Goal: Task Accomplishment & Management: Use online tool/utility

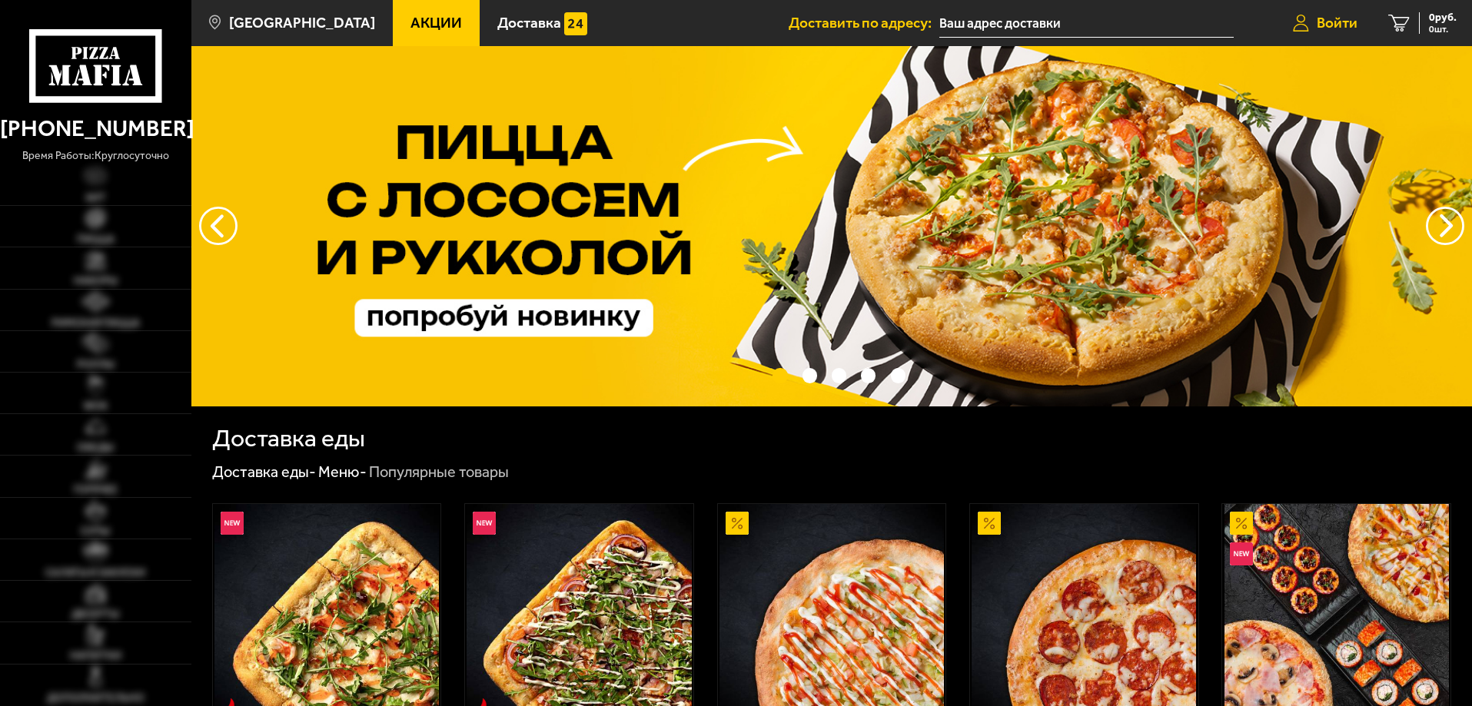
click at [1325, 21] on span "Войти" at bounding box center [1337, 22] width 41 height 15
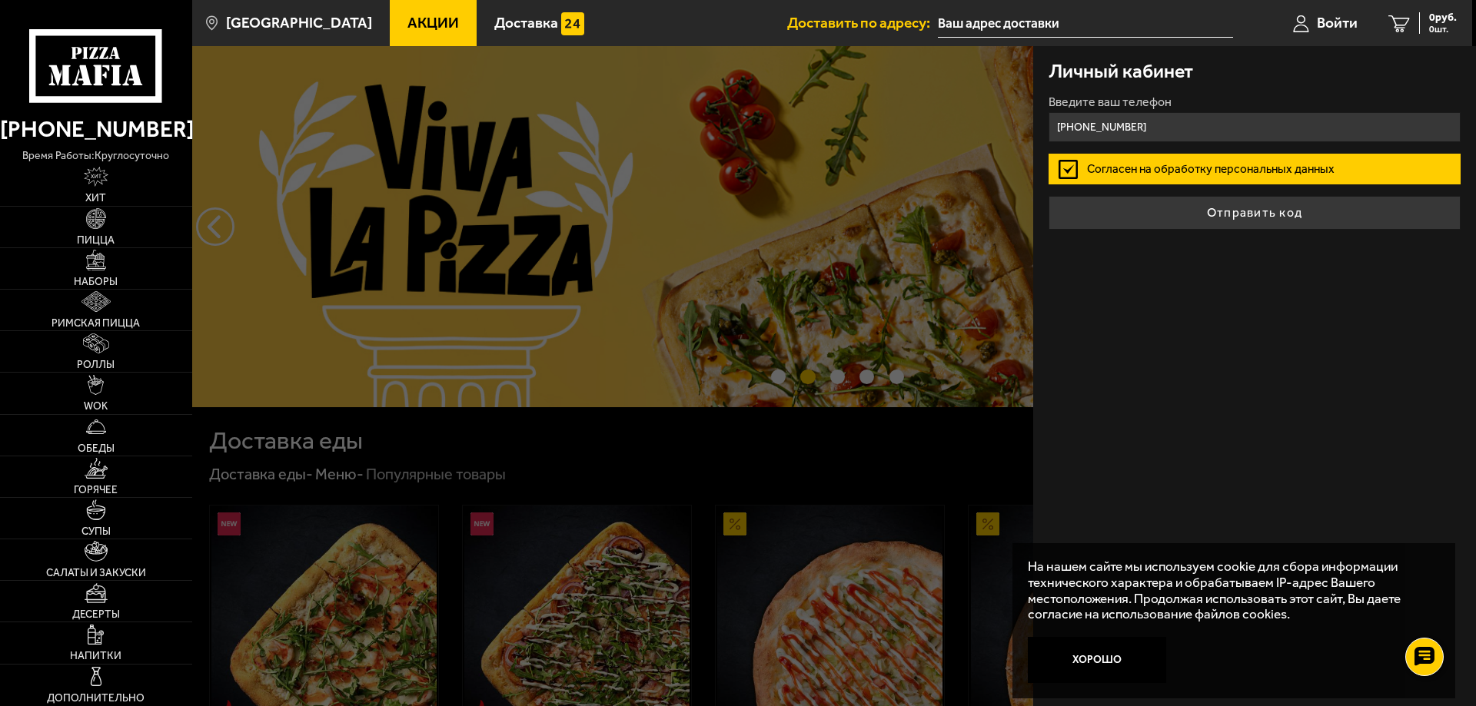
type input "[PHONE_NUMBER]"
click at [1049, 196] on button "Отправить код" at bounding box center [1255, 213] width 412 height 34
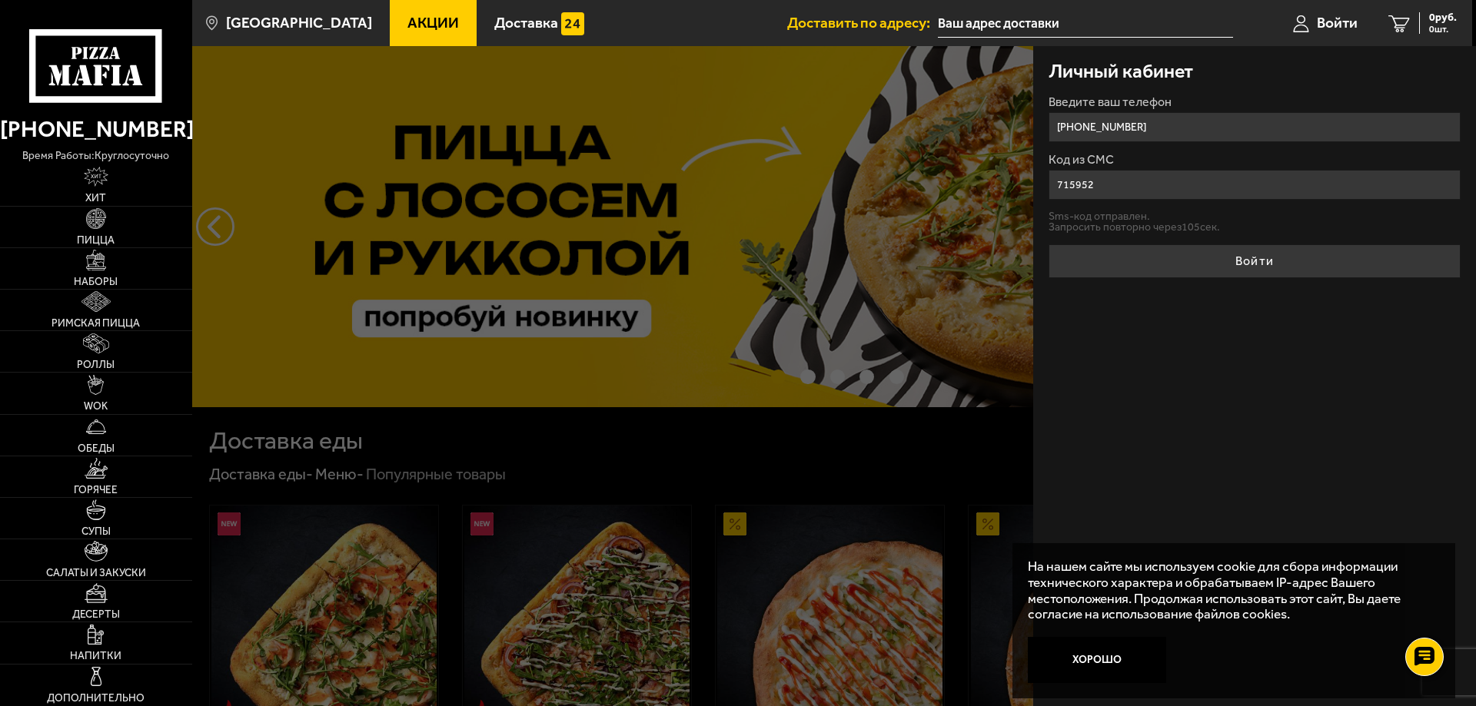
type input "715952"
click at [1049, 244] on button "Войти" at bounding box center [1255, 261] width 412 height 34
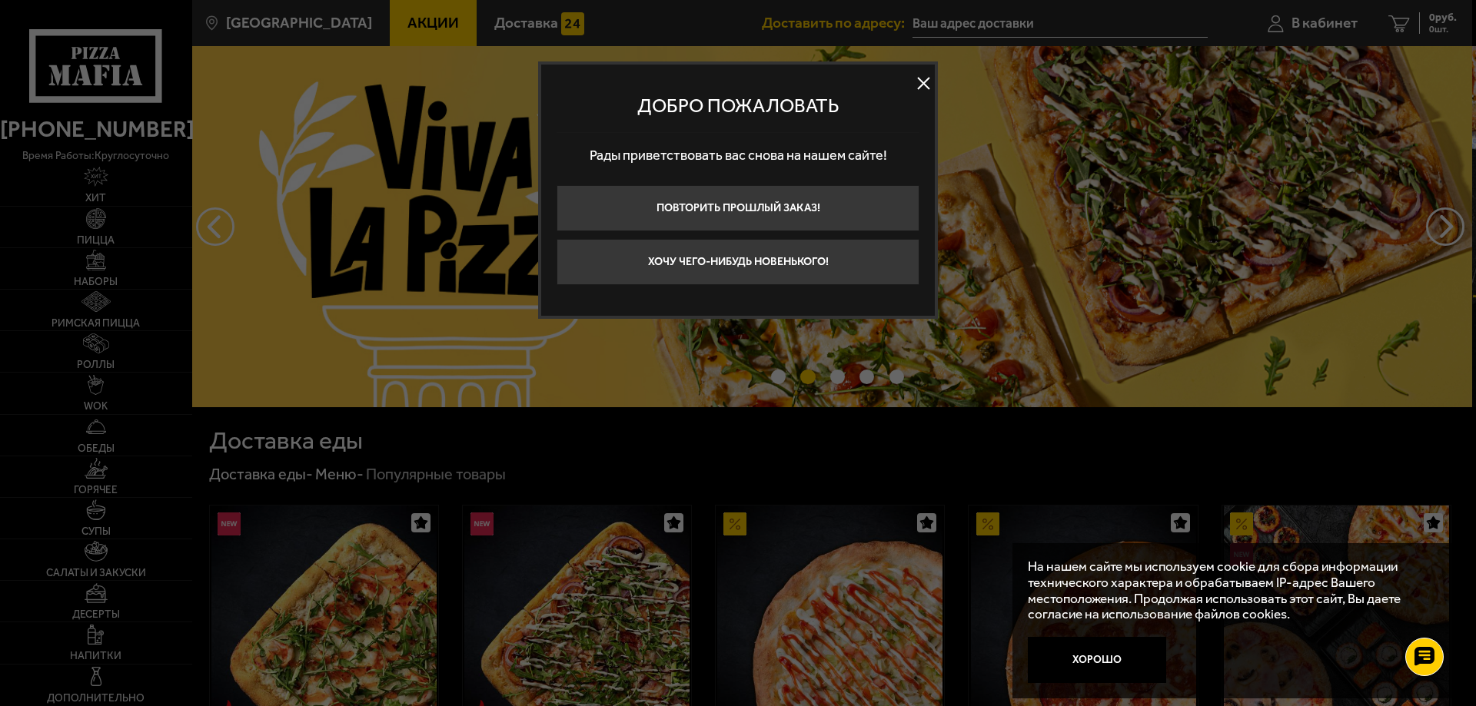
click at [923, 86] on button at bounding box center [923, 83] width 23 height 23
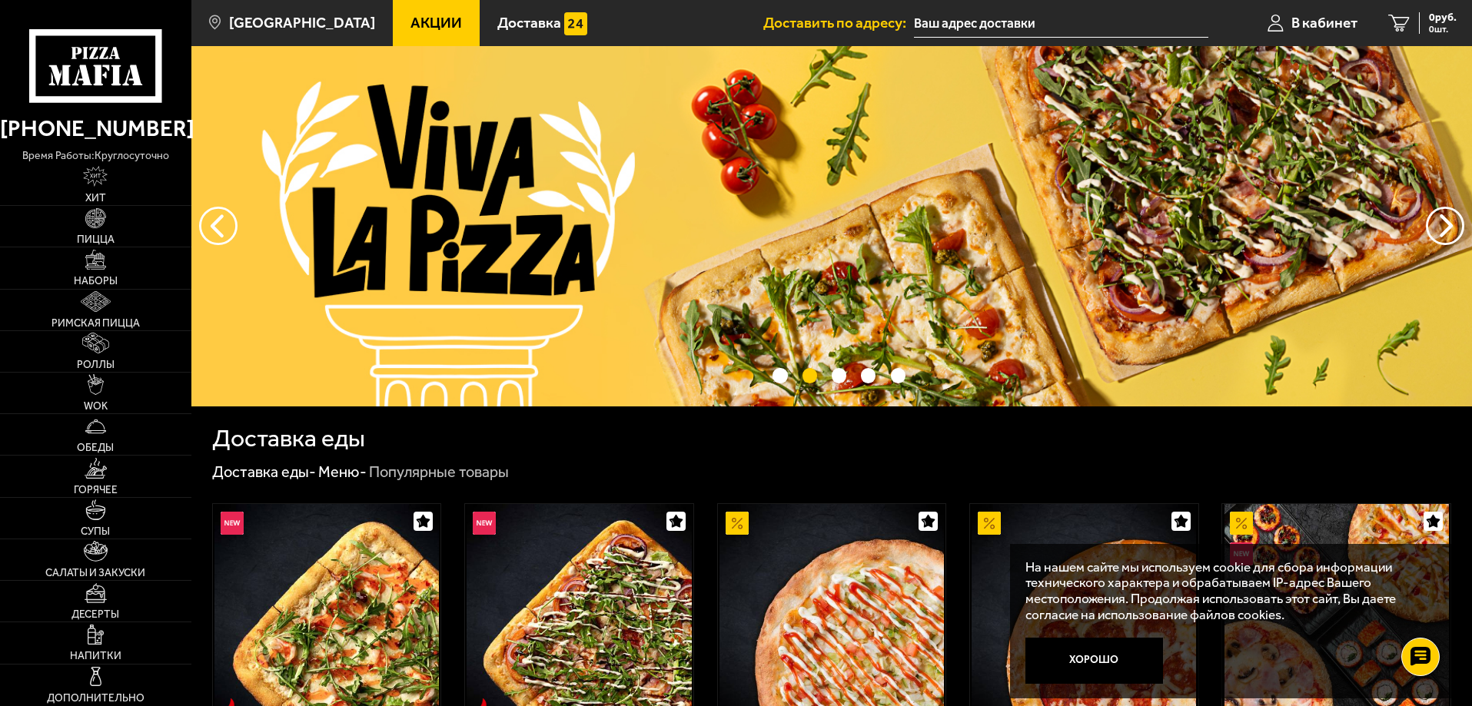
click at [1082, 19] on input "text" at bounding box center [1061, 23] width 294 height 28
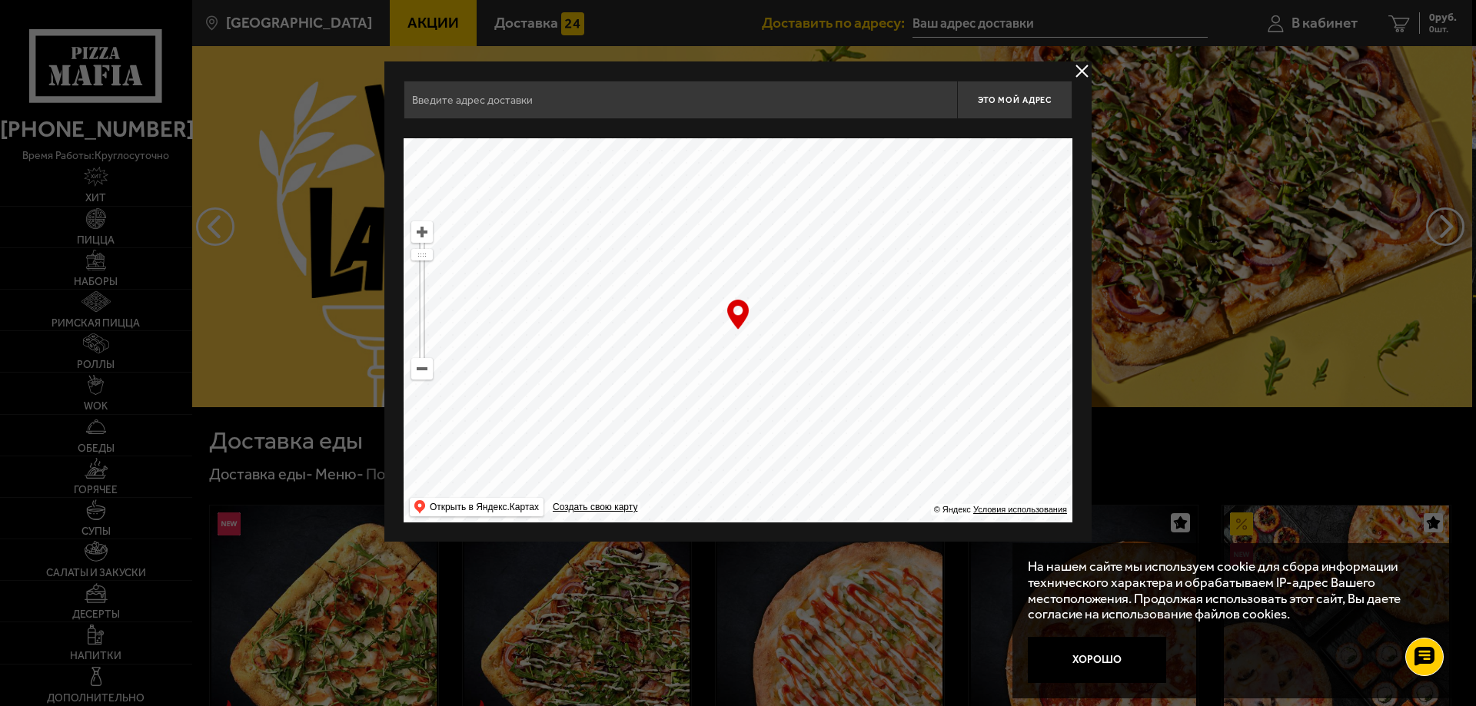
drag, startPoint x: 762, startPoint y: 423, endPoint x: 719, endPoint y: 292, distance: 137.6
click at [726, 319] on ymaps at bounding box center [738, 330] width 669 height 384
drag, startPoint x: 696, startPoint y: 402, endPoint x: 572, endPoint y: 304, distance: 158.2
click at [580, 312] on ymaps at bounding box center [738, 330] width 669 height 384
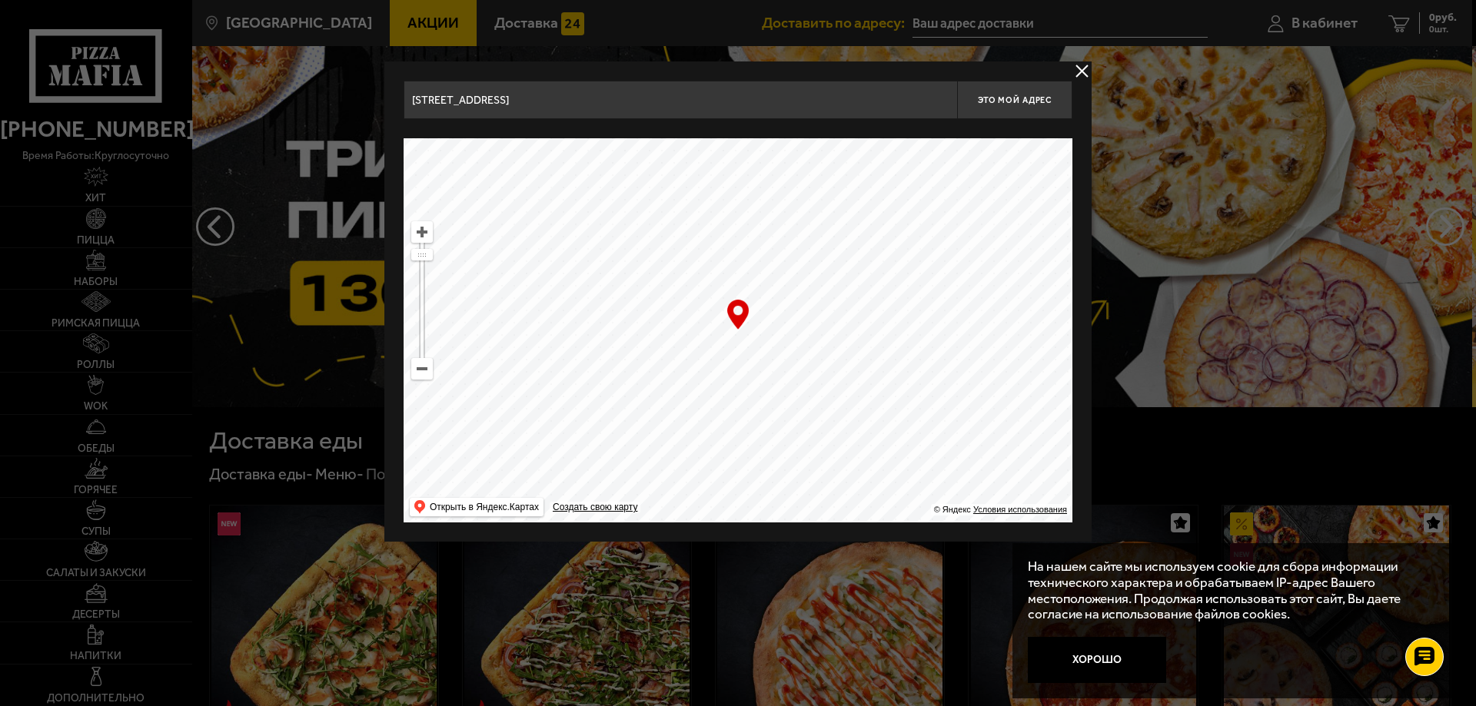
drag, startPoint x: 764, startPoint y: 438, endPoint x: 773, endPoint y: 344, distance: 95.0
click at [773, 344] on ymaps at bounding box center [738, 330] width 669 height 384
drag, startPoint x: 860, startPoint y: 464, endPoint x: 762, endPoint y: 241, distance: 244.4
click at [785, 288] on ymaps at bounding box center [738, 330] width 669 height 384
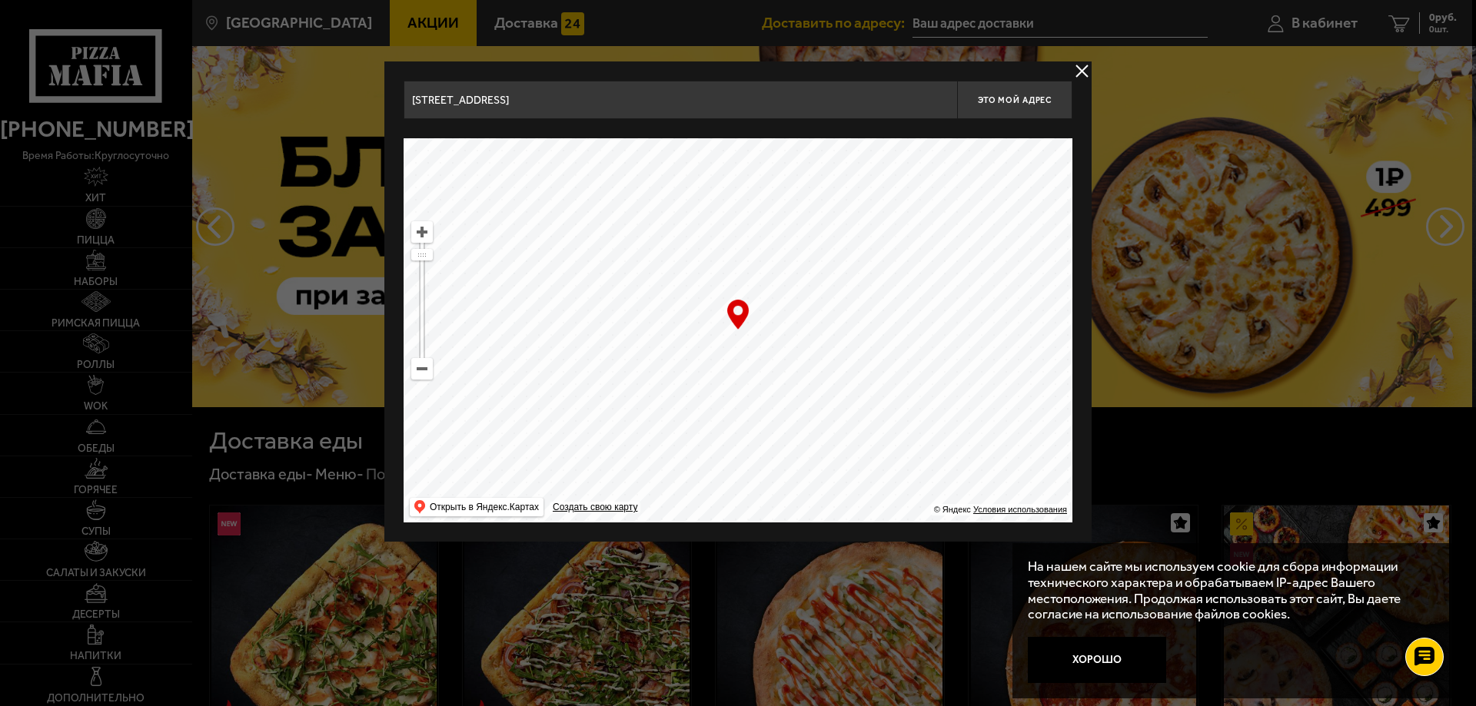
drag, startPoint x: 756, startPoint y: 431, endPoint x: 679, endPoint y: 296, distance: 154.9
click at [680, 303] on ymaps at bounding box center [738, 330] width 669 height 384
drag, startPoint x: 739, startPoint y: 437, endPoint x: 600, endPoint y: 265, distance: 220.9
click at [613, 300] on ymaps at bounding box center [738, 330] width 669 height 384
drag, startPoint x: 816, startPoint y: 377, endPoint x: 815, endPoint y: 261, distance: 115.3
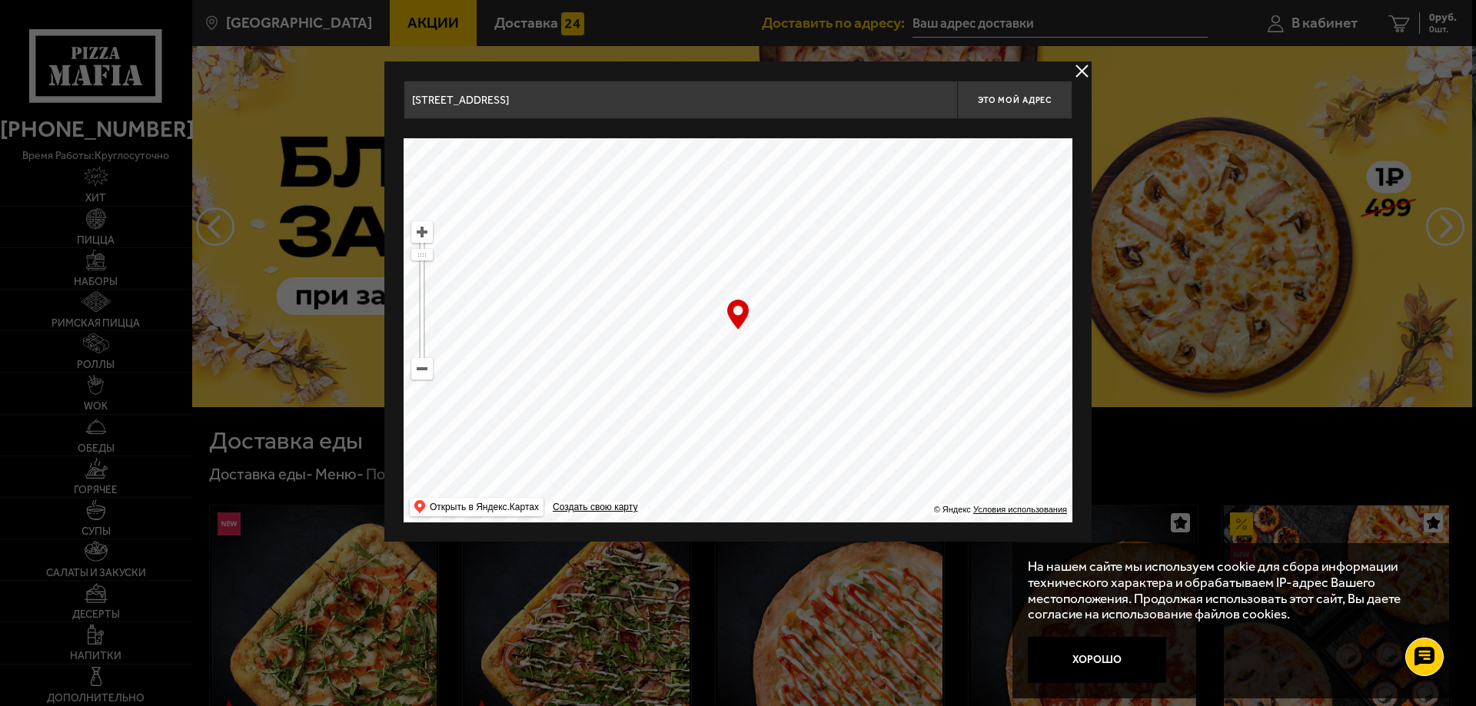
click at [819, 304] on ymaps at bounding box center [738, 330] width 669 height 384
drag, startPoint x: 819, startPoint y: 450, endPoint x: 800, endPoint y: 294, distance: 157.9
click at [799, 333] on ymaps at bounding box center [738, 330] width 669 height 384
drag, startPoint x: 793, startPoint y: 453, endPoint x: 612, endPoint y: 257, distance: 266.6
click at [632, 282] on ymaps at bounding box center [738, 330] width 669 height 384
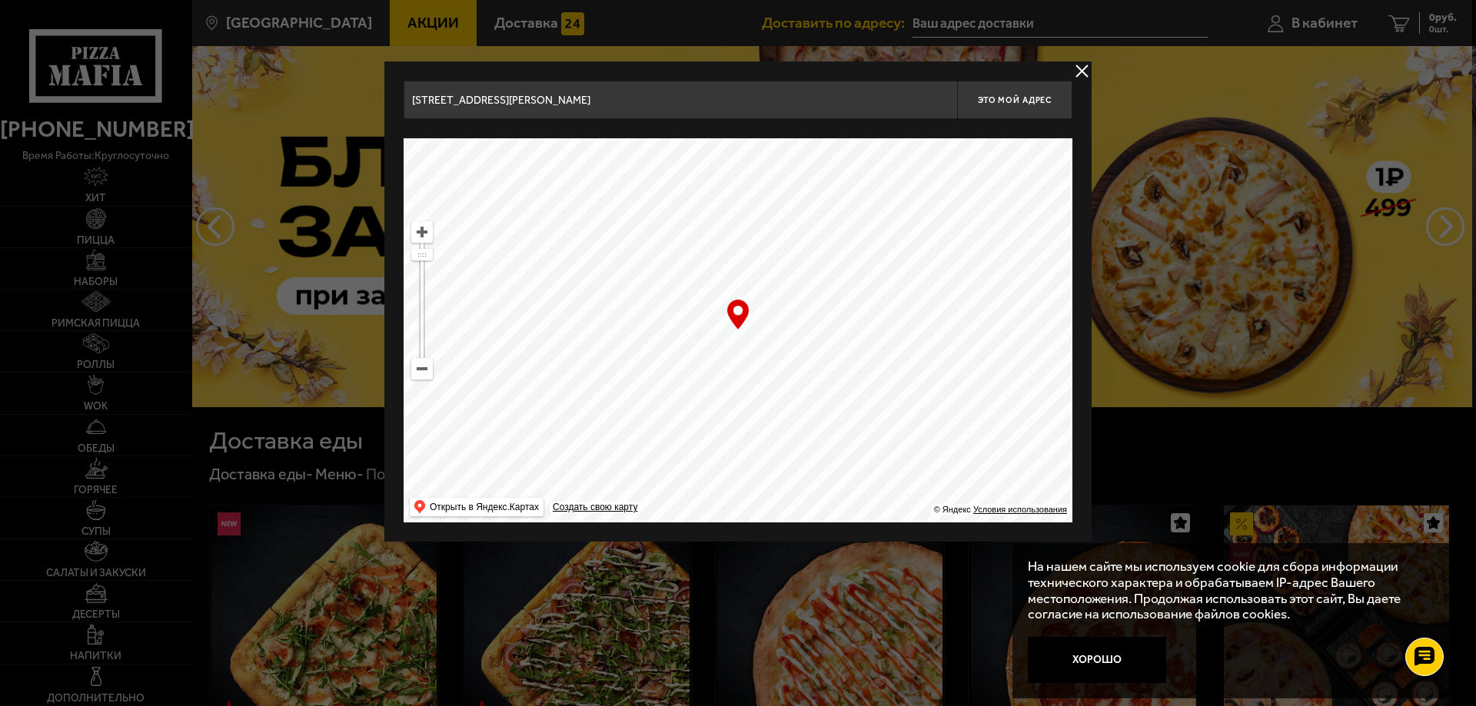
drag, startPoint x: 807, startPoint y: 384, endPoint x: 848, endPoint y: 257, distance: 134.0
click at [845, 291] on ymaps at bounding box center [738, 330] width 669 height 384
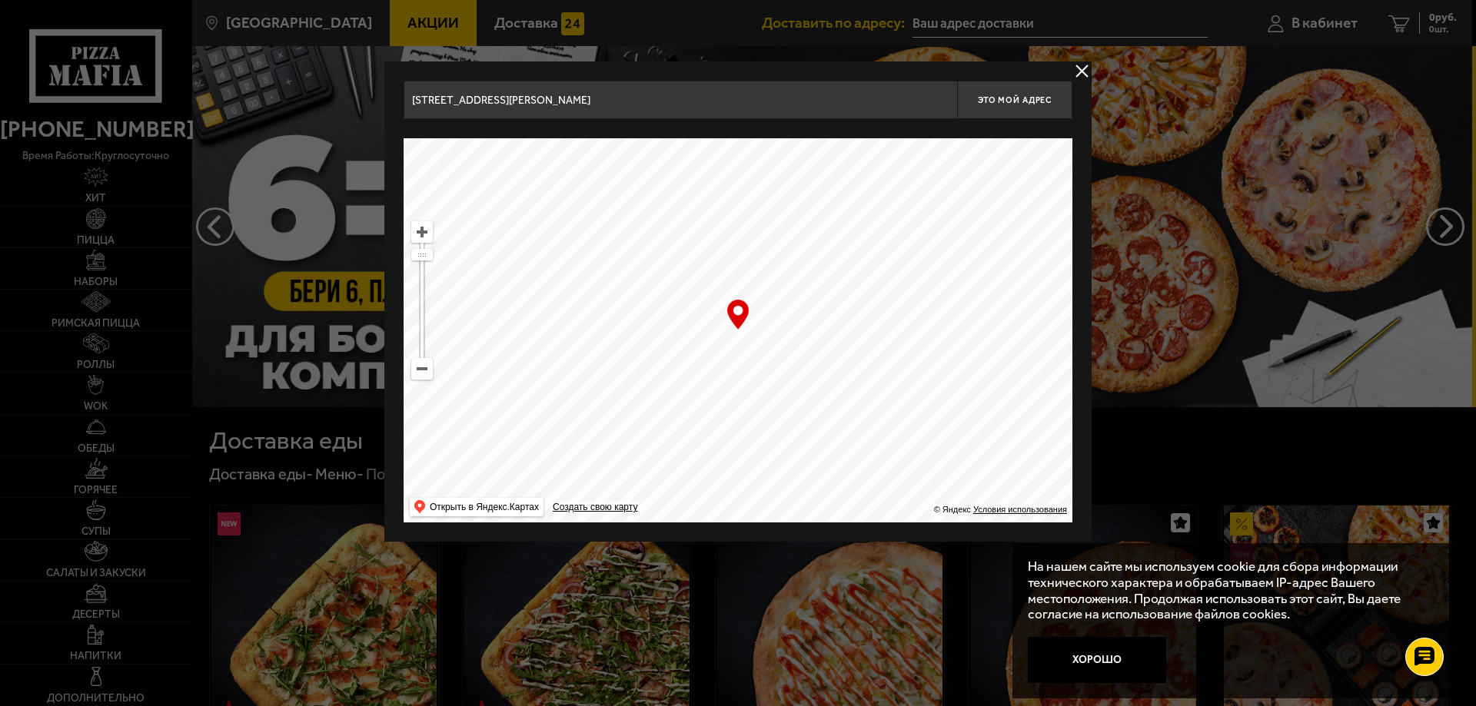
click at [848, 259] on ymaps at bounding box center [738, 330] width 669 height 384
drag, startPoint x: 828, startPoint y: 437, endPoint x: 658, endPoint y: 110, distance: 368.9
click at [686, 158] on ymaps at bounding box center [738, 330] width 669 height 384
drag, startPoint x: 751, startPoint y: 429, endPoint x: 584, endPoint y: 439, distance: 167.1
click at [592, 439] on ymaps at bounding box center [738, 330] width 669 height 384
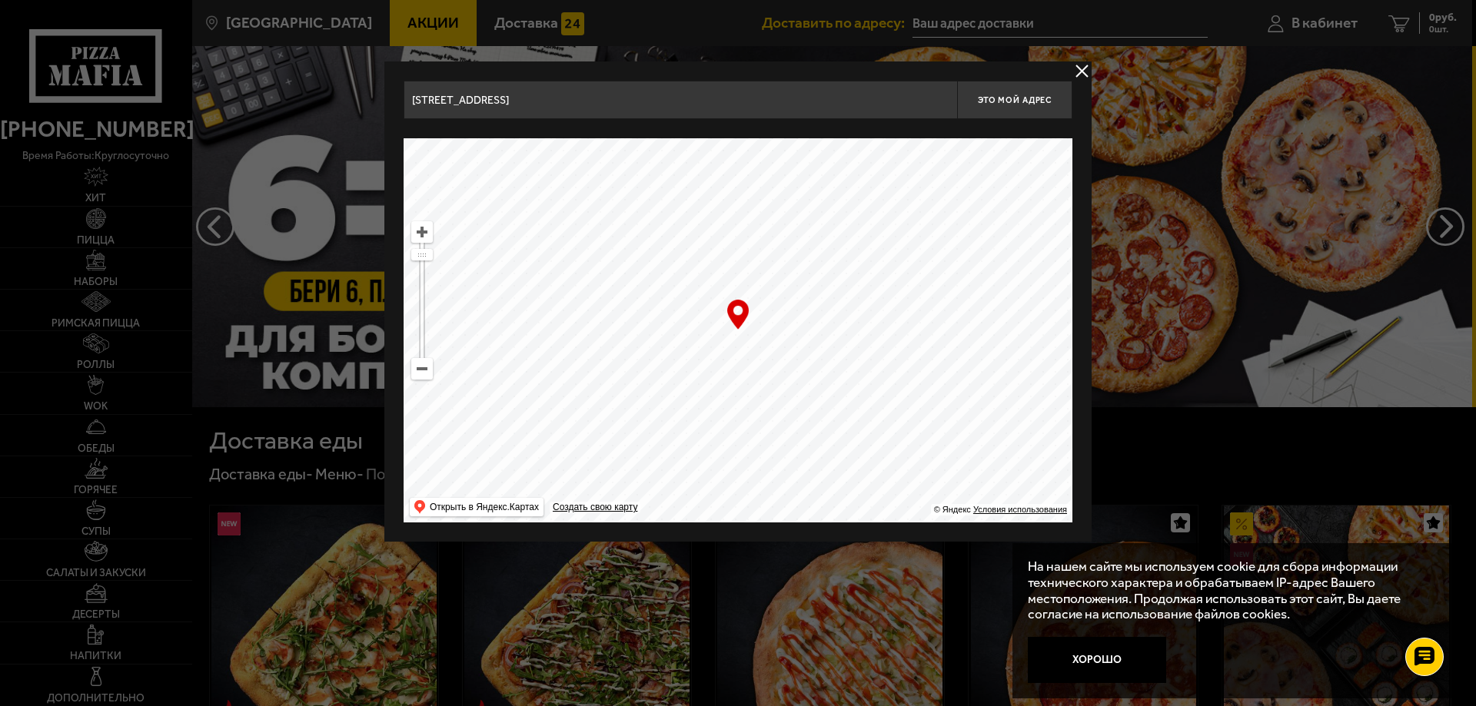
drag, startPoint x: 823, startPoint y: 417, endPoint x: 673, endPoint y: 436, distance: 151.9
click at [686, 436] on ymaps at bounding box center [738, 330] width 669 height 384
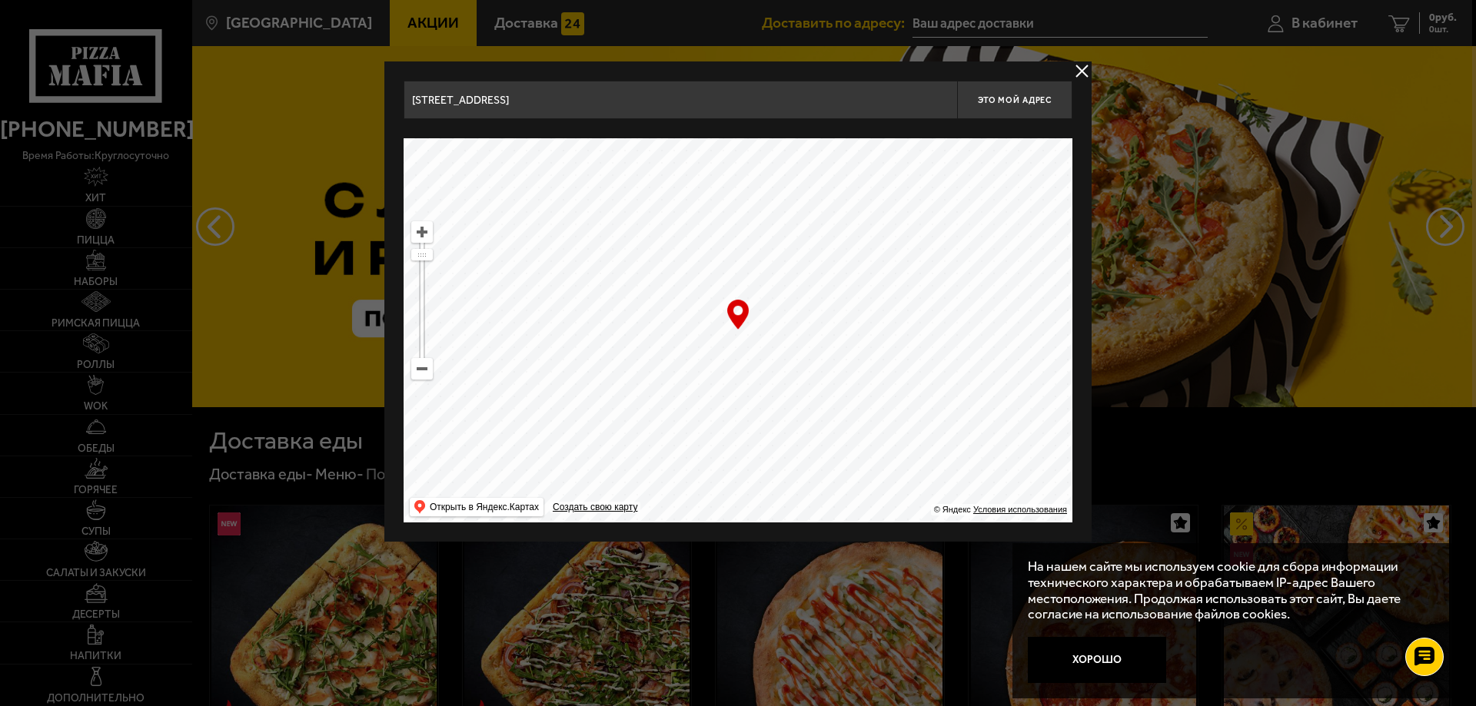
drag, startPoint x: 791, startPoint y: 439, endPoint x: 530, endPoint y: 474, distance: 263.8
click at [550, 469] on ymaps at bounding box center [738, 330] width 669 height 384
drag, startPoint x: 786, startPoint y: 398, endPoint x: 657, endPoint y: 452, distance: 139.2
click at [680, 454] on ymaps at bounding box center [738, 330] width 669 height 384
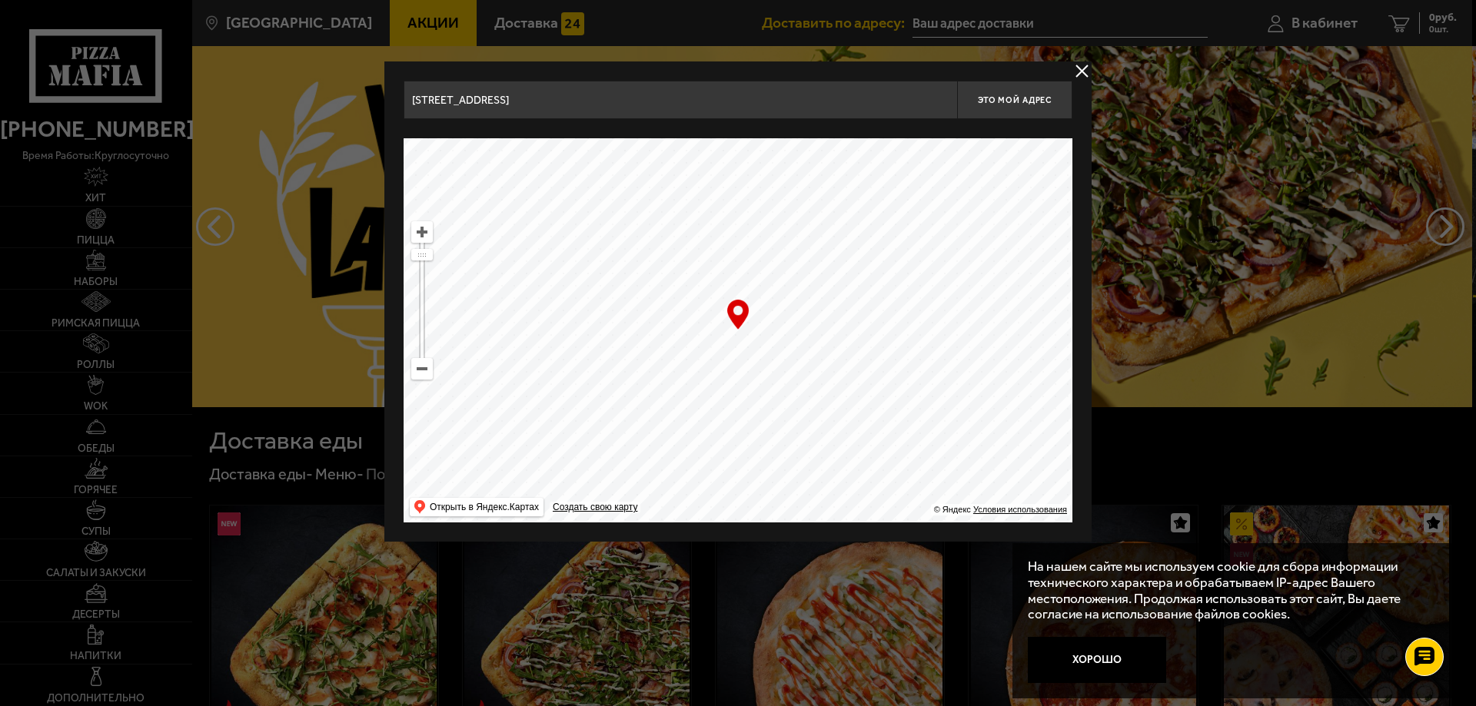
drag, startPoint x: 704, startPoint y: 398, endPoint x: 573, endPoint y: 157, distance: 274.9
click at [582, 177] on ymaps at bounding box center [738, 330] width 669 height 384
drag, startPoint x: 770, startPoint y: 423, endPoint x: 587, endPoint y: 290, distance: 226.2
click at [597, 308] on ymaps at bounding box center [738, 330] width 669 height 384
drag, startPoint x: 720, startPoint y: 392, endPoint x: 683, endPoint y: 292, distance: 106.8
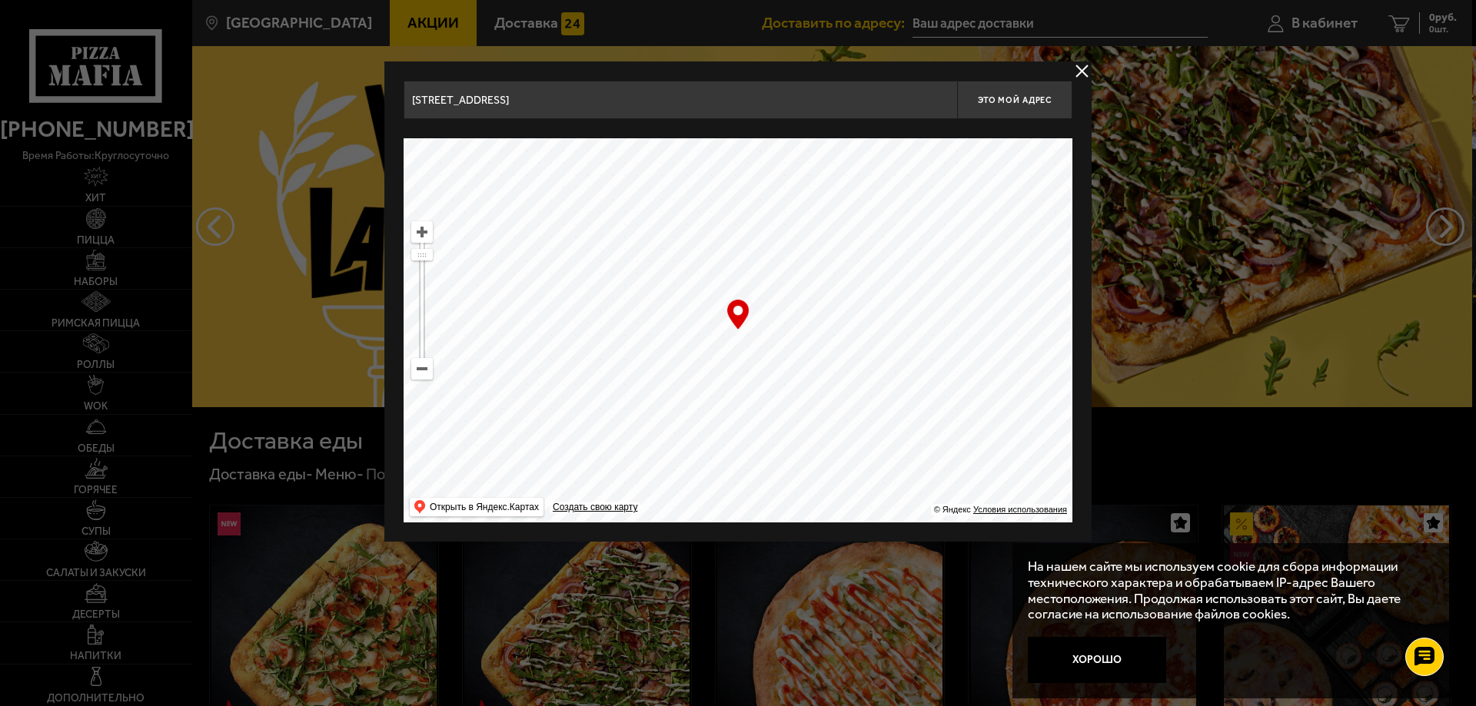
click at [690, 314] on ymaps at bounding box center [738, 330] width 669 height 384
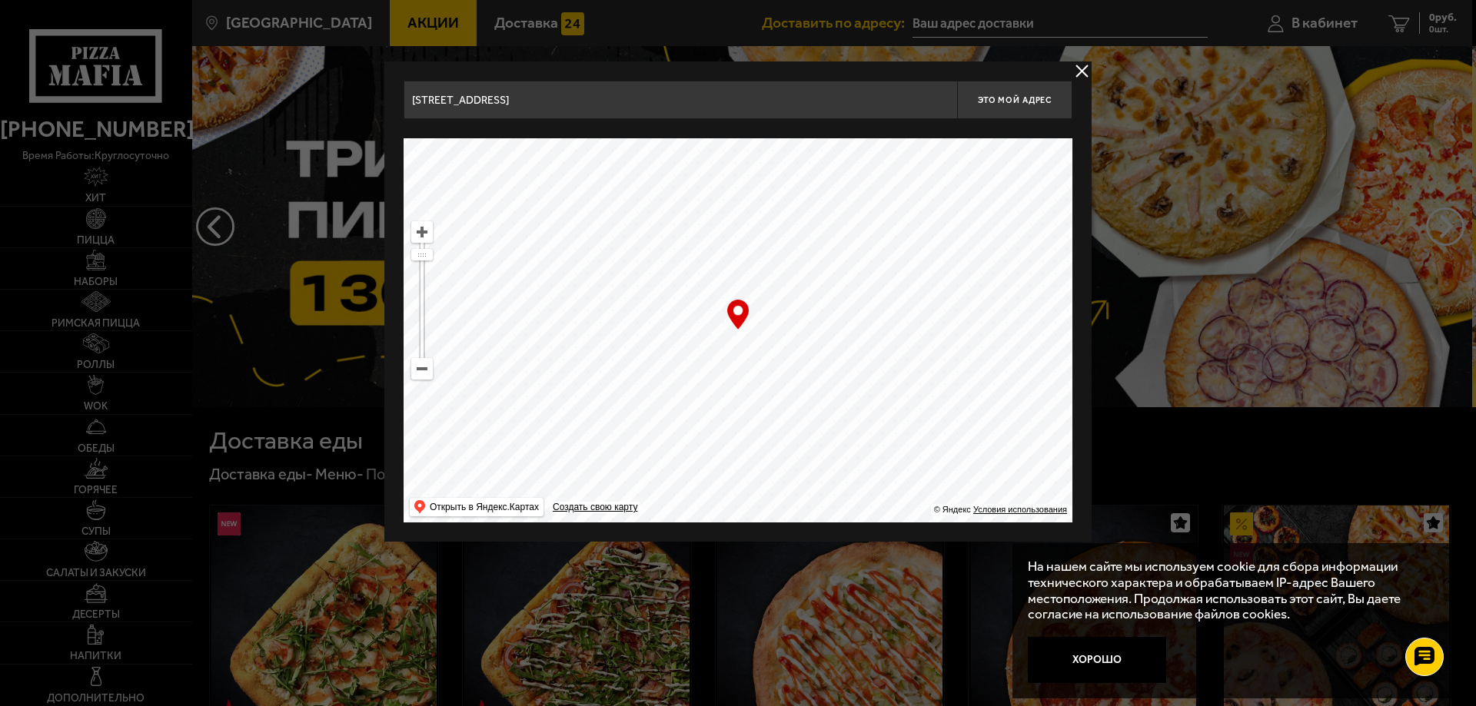
drag, startPoint x: 740, startPoint y: 384, endPoint x: 809, endPoint y: 526, distance: 157.1
click at [813, 524] on div "[STREET_ADDRESS] Это мой адрес Найдите адрес перетащив карту … © Яндекс Условия…" at bounding box center [737, 302] width 707 height 480
drag, startPoint x: 806, startPoint y: 381, endPoint x: 825, endPoint y: 492, distance: 112.4
click at [826, 491] on ymaps at bounding box center [738, 330] width 669 height 384
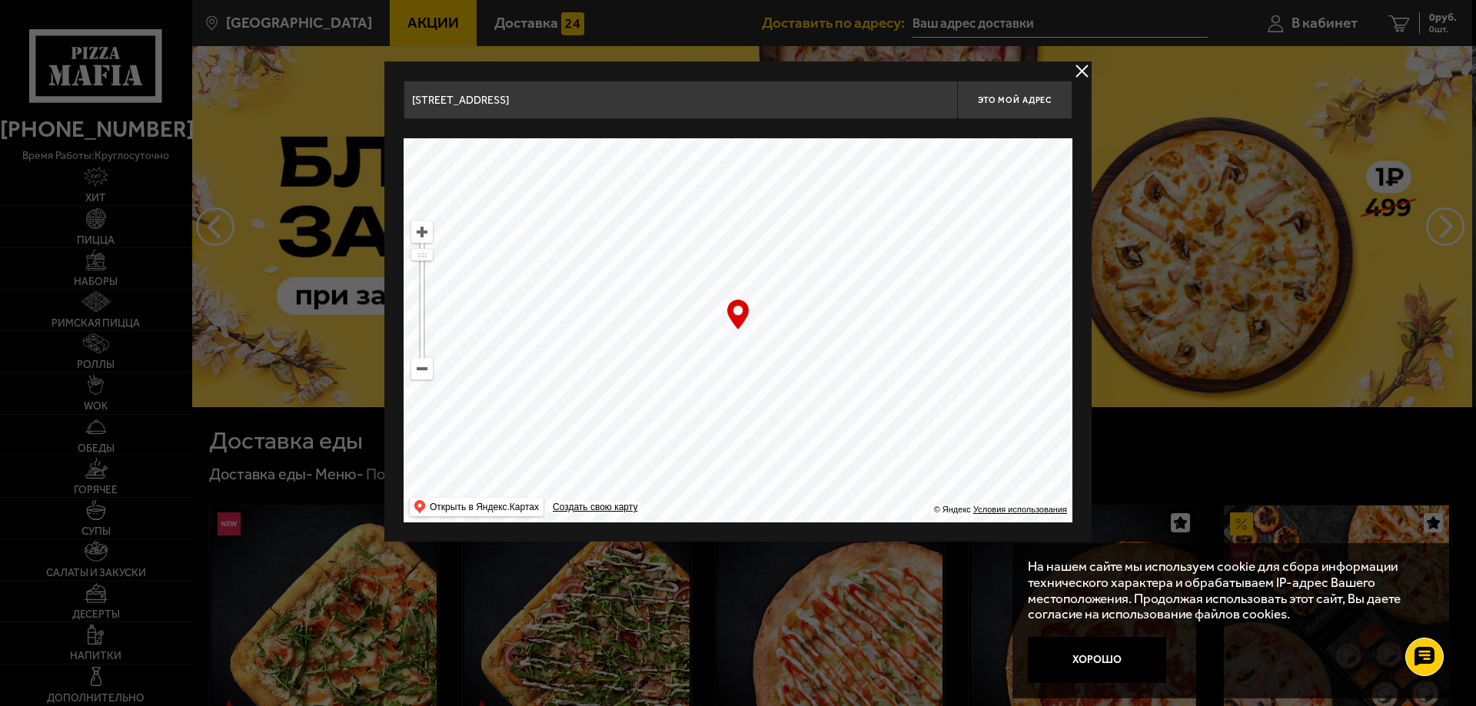
drag, startPoint x: 816, startPoint y: 456, endPoint x: 710, endPoint y: 271, distance: 213.1
click at [745, 328] on div "… © Яндекс Условия использования Открыть в Яндекс.Картах Создать свою карту" at bounding box center [738, 330] width 669 height 384
click at [740, 328] on div "… © Яндекс Условия использования Открыть в Яндекс.Картах Создать свою карту" at bounding box center [738, 330] width 669 height 384
drag, startPoint x: 760, startPoint y: 436, endPoint x: 710, endPoint y: 312, distance: 133.5
click at [727, 346] on ymaps at bounding box center [738, 330] width 669 height 384
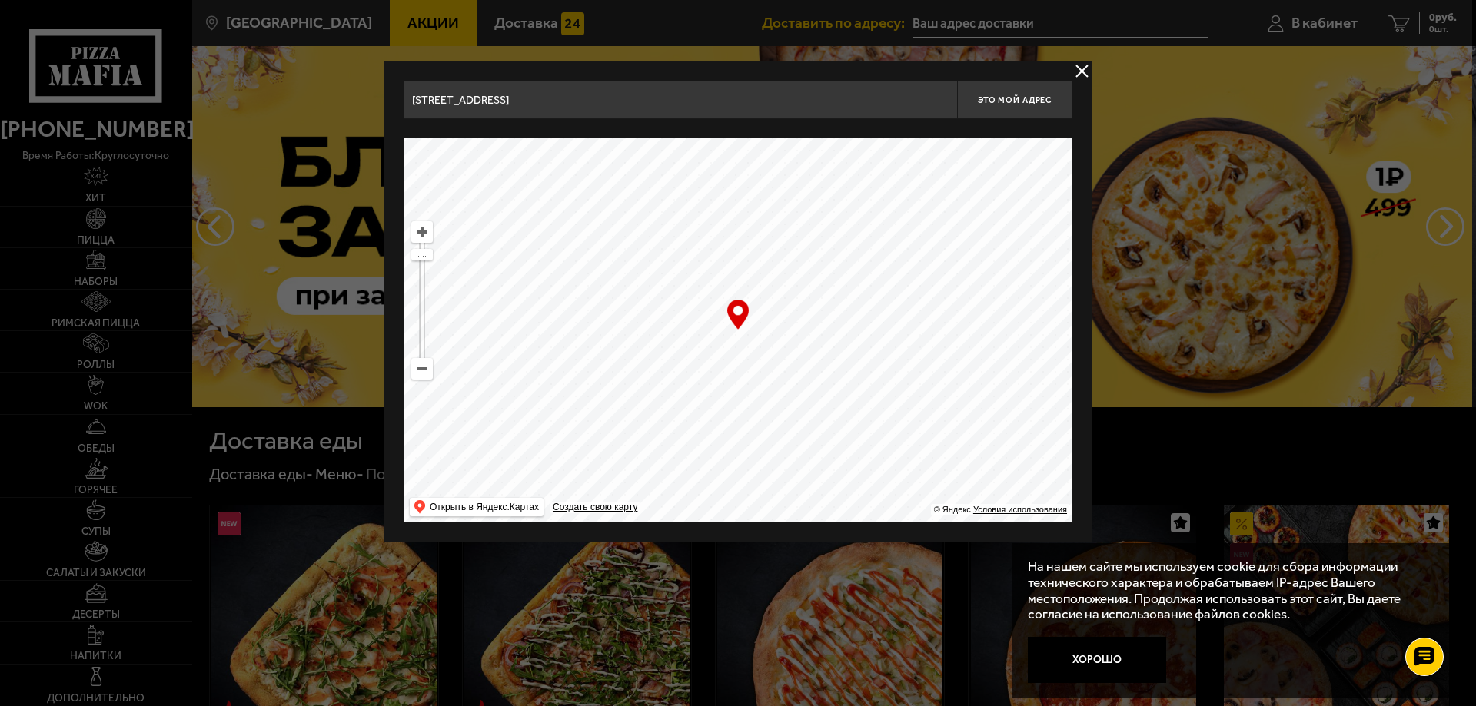
drag, startPoint x: 767, startPoint y: 412, endPoint x: 721, endPoint y: 293, distance: 127.8
click at [744, 342] on ymaps at bounding box center [738, 330] width 669 height 384
drag, startPoint x: 753, startPoint y: 426, endPoint x: 588, endPoint y: 292, distance: 212.6
click at [591, 298] on ymaps at bounding box center [738, 330] width 669 height 384
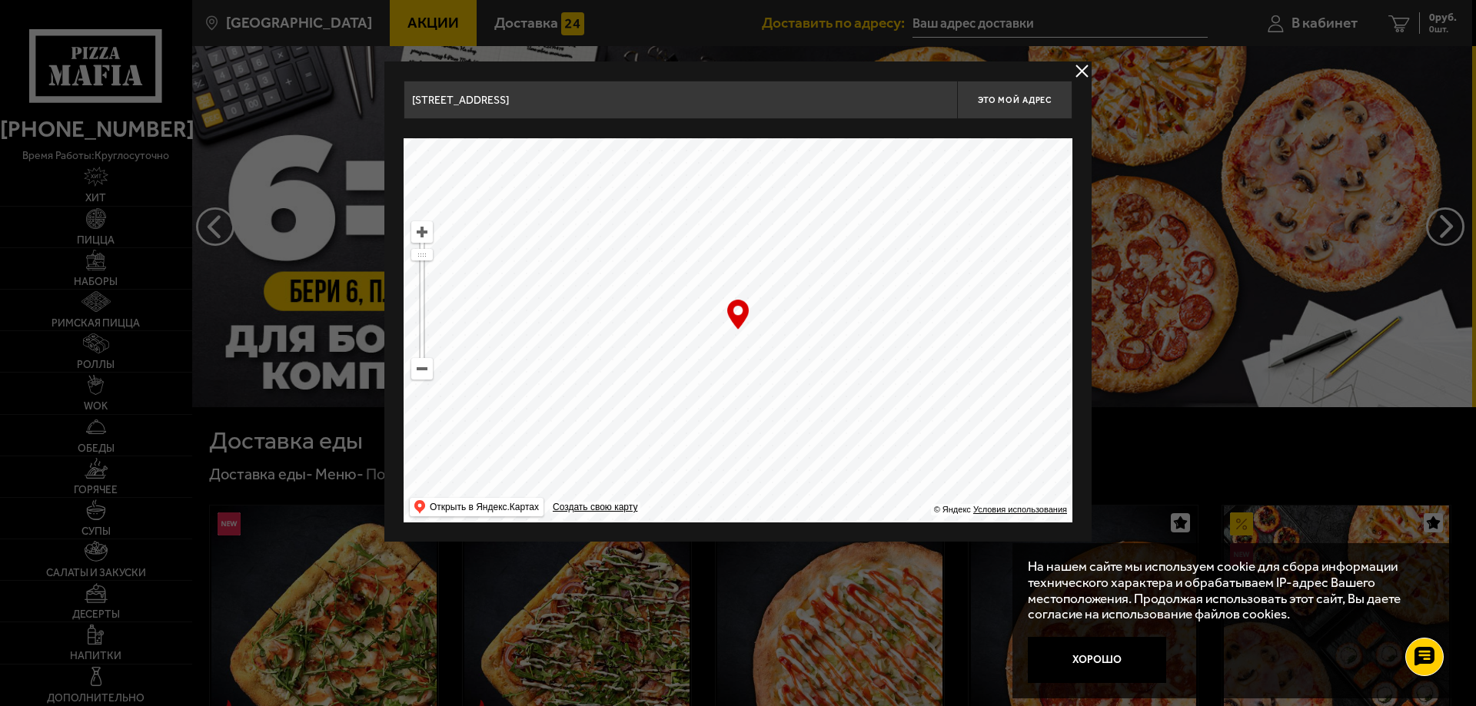
drag, startPoint x: 742, startPoint y: 381, endPoint x: 701, endPoint y: 447, distance: 77.7
click at [700, 447] on ymaps at bounding box center [738, 330] width 669 height 384
drag, startPoint x: 846, startPoint y: 387, endPoint x: 669, endPoint y: 434, distance: 182.9
click at [692, 434] on ymaps at bounding box center [738, 330] width 669 height 384
drag, startPoint x: 745, startPoint y: 365, endPoint x: 740, endPoint y: 390, distance: 25.2
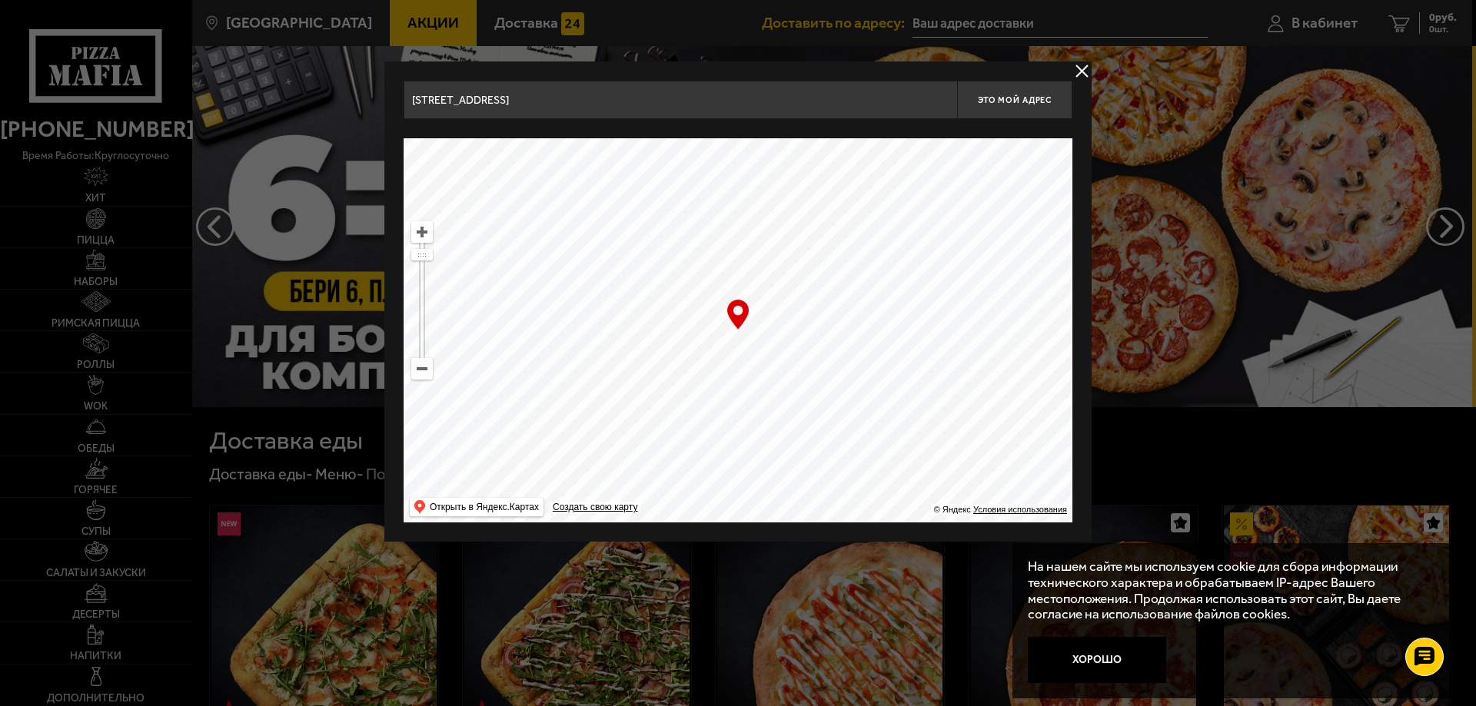
click at [740, 389] on ymaps at bounding box center [738, 330] width 669 height 384
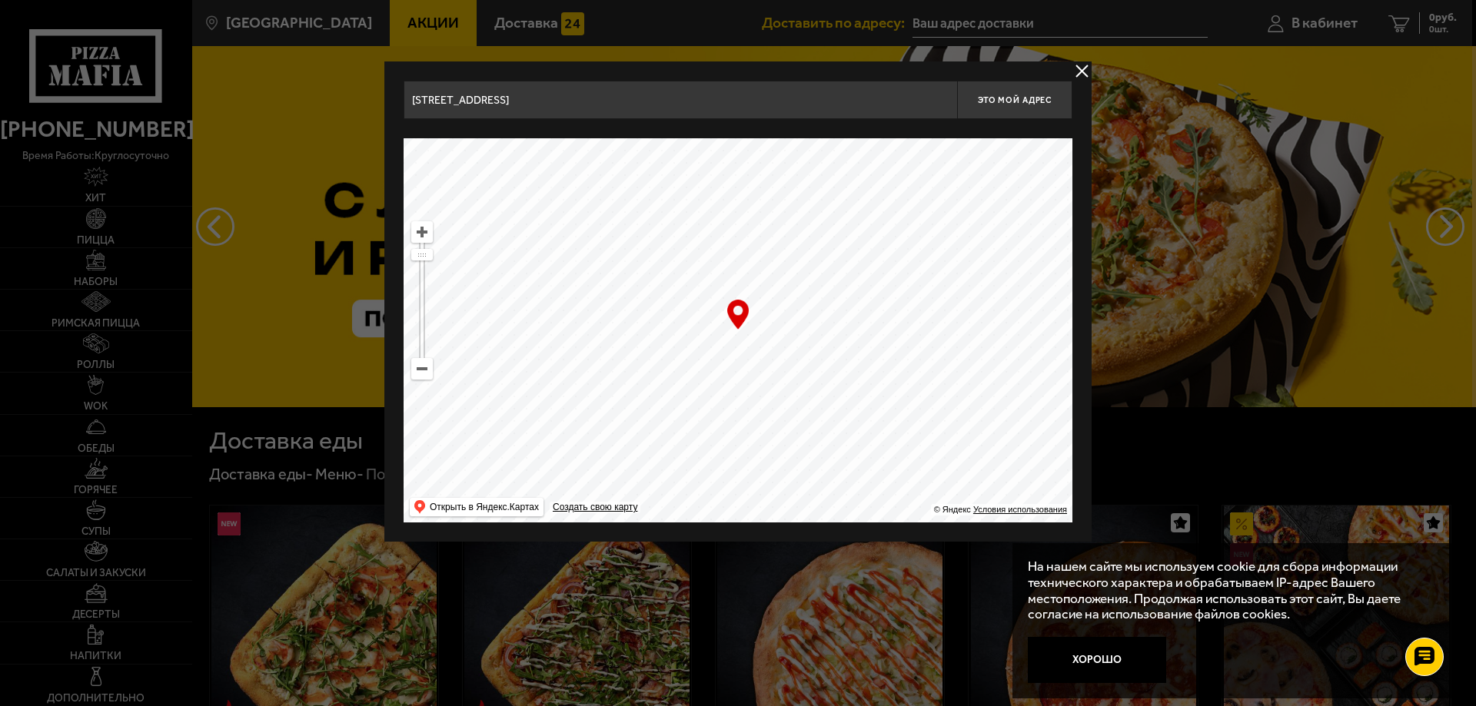
drag, startPoint x: 720, startPoint y: 350, endPoint x: 753, endPoint y: 407, distance: 66.5
click at [753, 407] on ymaps at bounding box center [738, 330] width 669 height 384
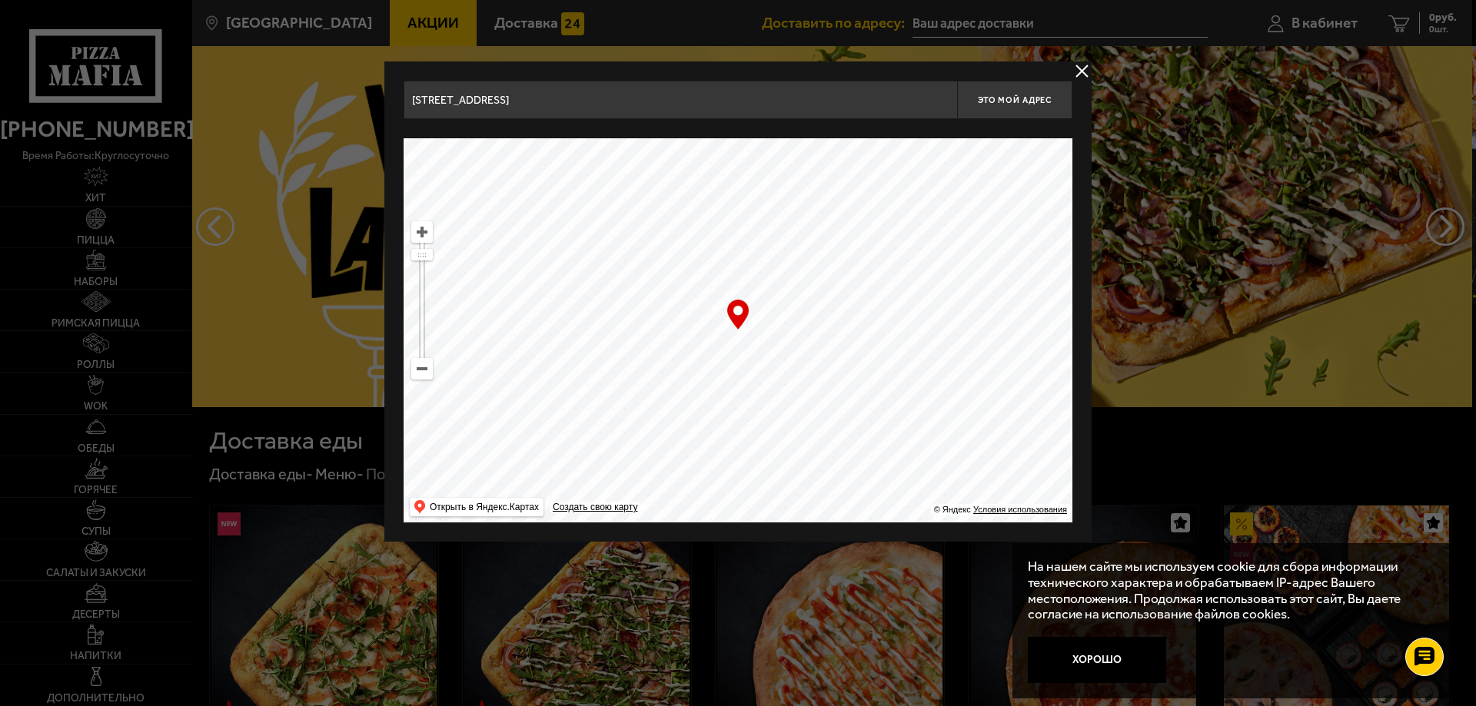
click at [789, 337] on ymaps at bounding box center [738, 330] width 669 height 384
drag, startPoint x: 743, startPoint y: 314, endPoint x: 777, endPoint y: 326, distance: 36.5
click at [777, 326] on div "… © Яндекс Условия использования Открыть в Яндекс.Картах Создать свою карту" at bounding box center [738, 330] width 669 height 384
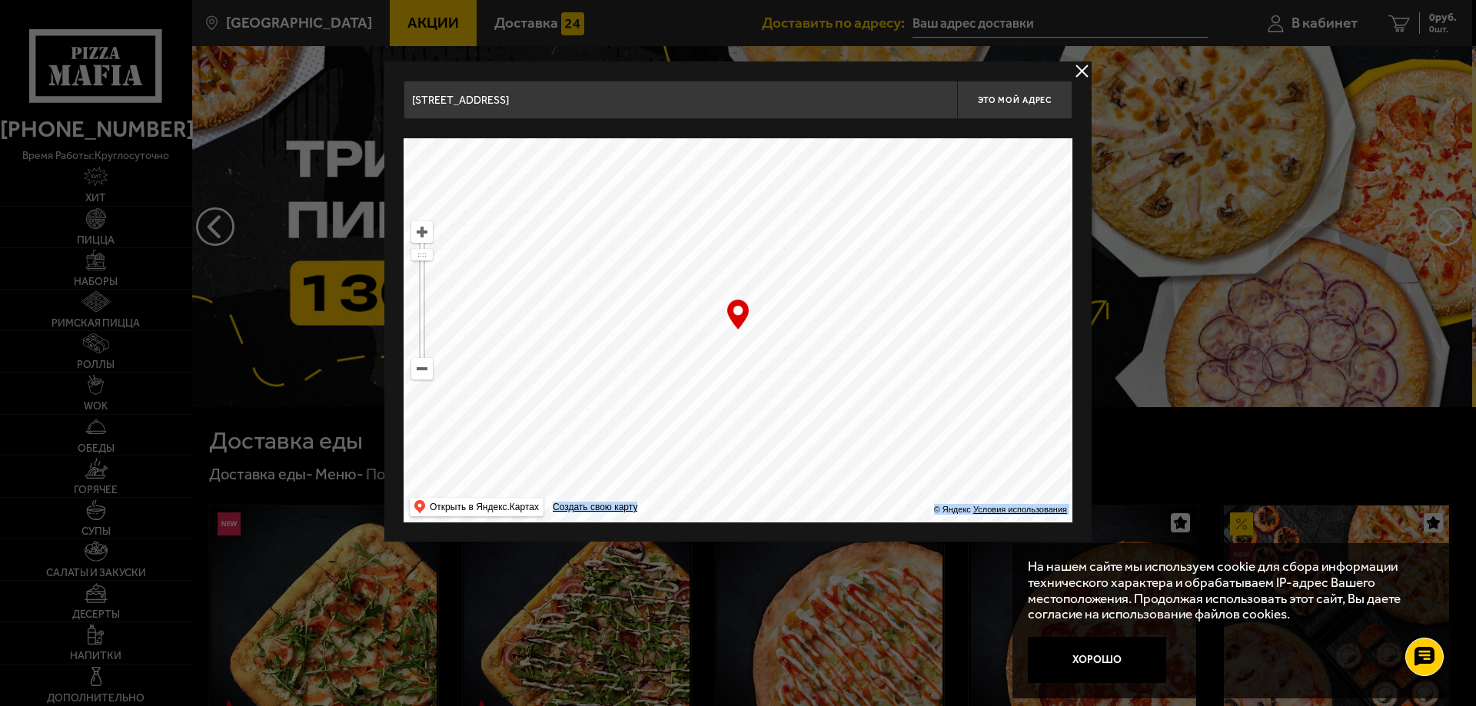
drag, startPoint x: 795, startPoint y: 364, endPoint x: 744, endPoint y: 359, distance: 51.0
click at [744, 359] on ymaps at bounding box center [738, 330] width 669 height 384
click at [1027, 98] on span "Это мой адрес" at bounding box center [1015, 100] width 74 height 10
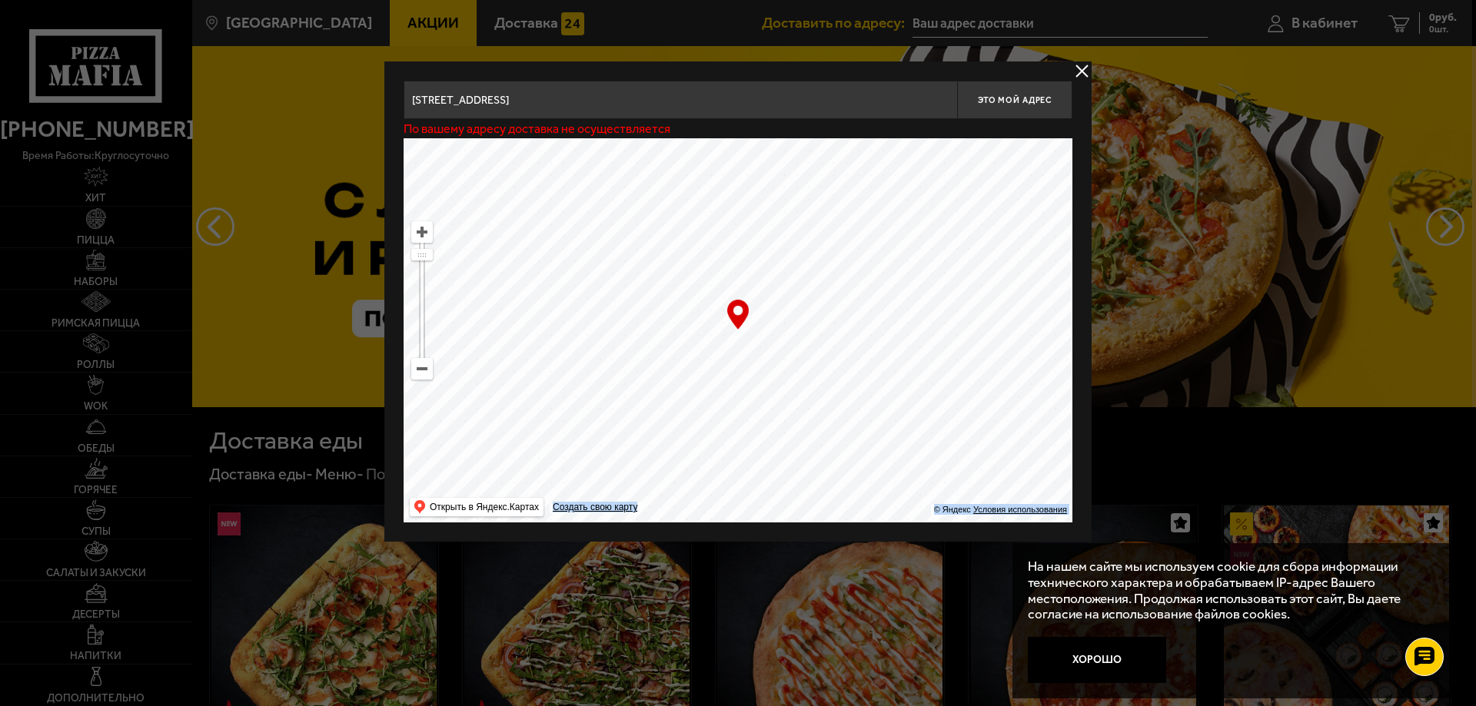
drag, startPoint x: 869, startPoint y: 308, endPoint x: 938, endPoint y: 300, distance: 68.8
click at [938, 300] on ymaps at bounding box center [738, 330] width 669 height 384
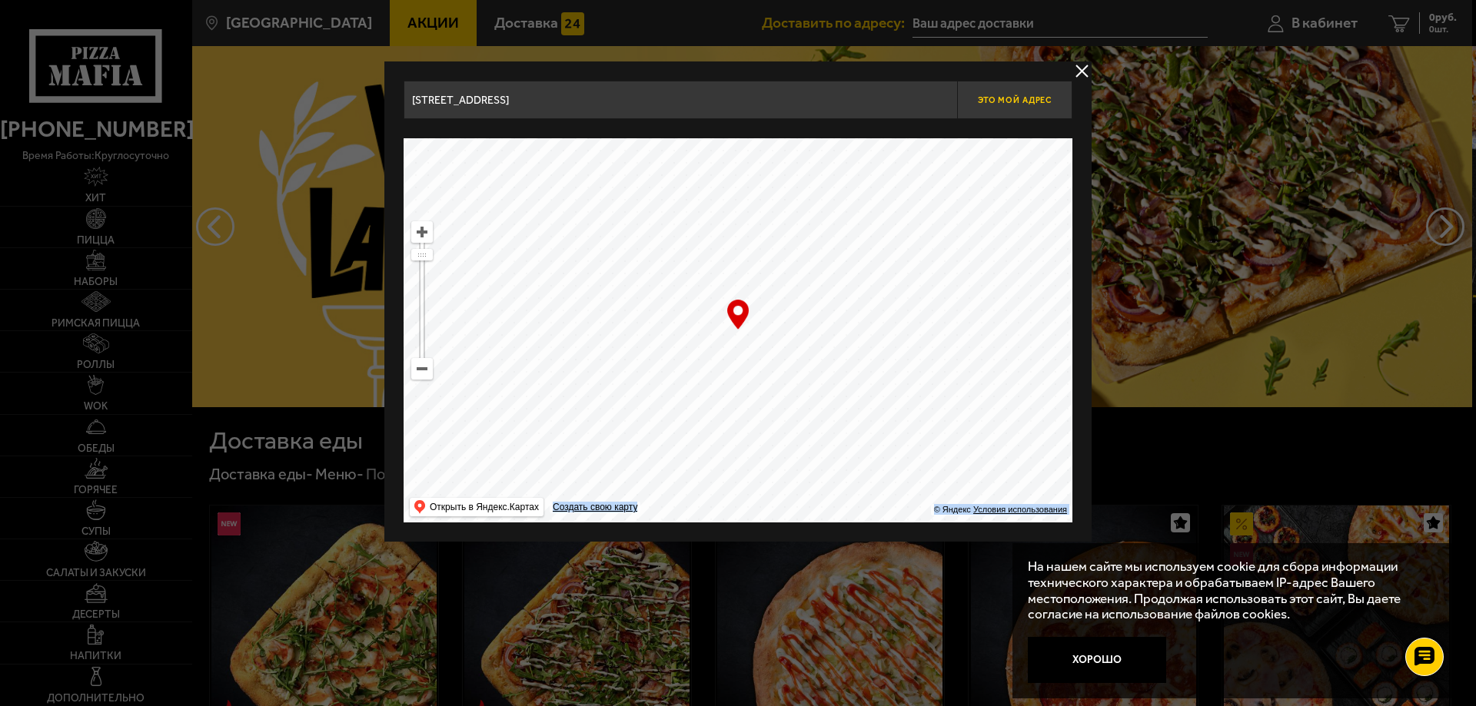
click at [1026, 97] on span "Это мой адрес" at bounding box center [1015, 100] width 74 height 10
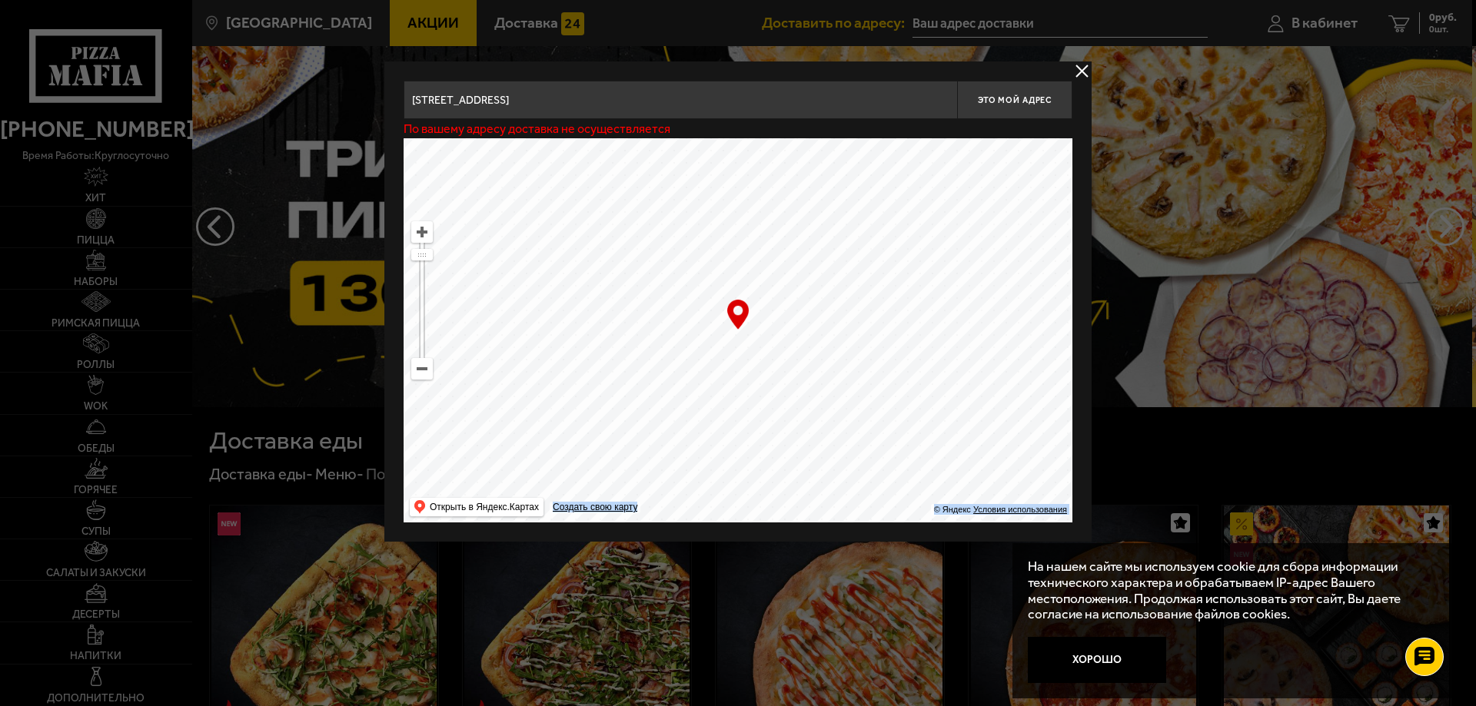
drag, startPoint x: 956, startPoint y: 248, endPoint x: 886, endPoint y: 258, distance: 71.4
click at [886, 258] on ymaps at bounding box center [738, 330] width 669 height 384
type input "[STREET_ADDRESS]"
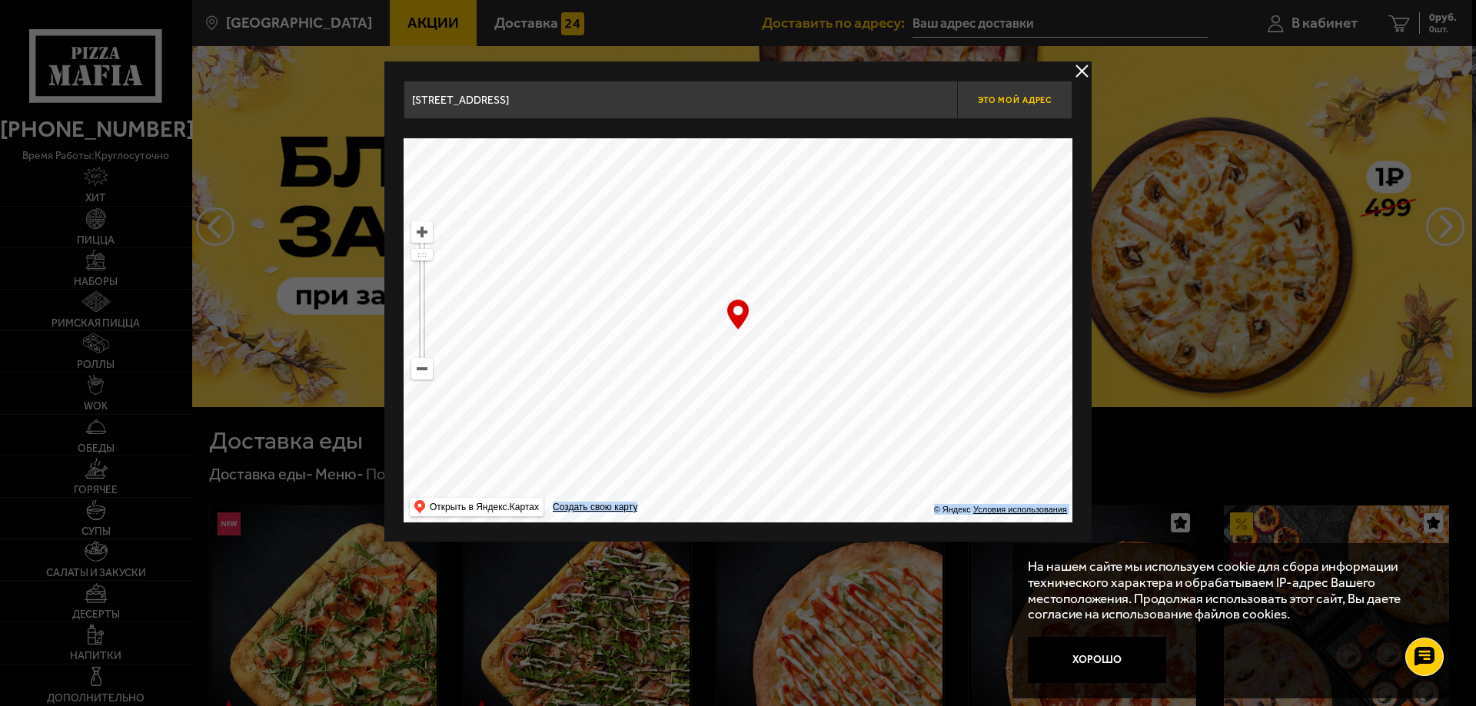
click at [1008, 96] on span "Это мой адрес" at bounding box center [1015, 100] width 74 height 10
click at [1083, 68] on button "delivery type" at bounding box center [1081, 71] width 19 height 19
